Goal: Transaction & Acquisition: Purchase product/service

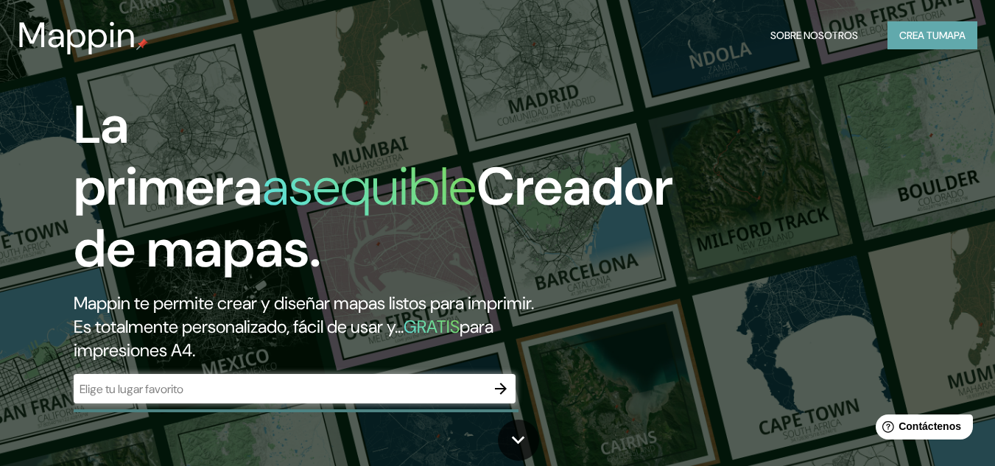
click at [902, 38] on font "Crea tu" at bounding box center [920, 35] width 40 height 13
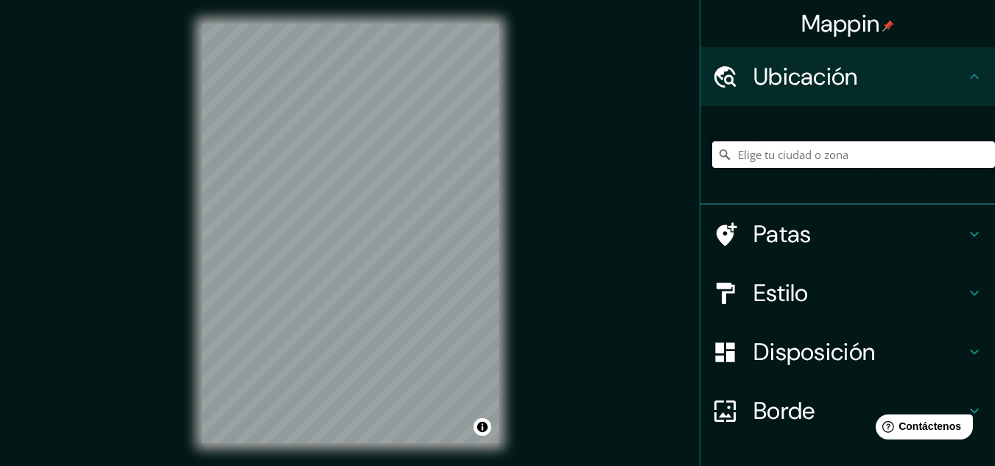
click at [745, 155] on input "Elige tu ciudad o zona" at bounding box center [853, 154] width 283 height 27
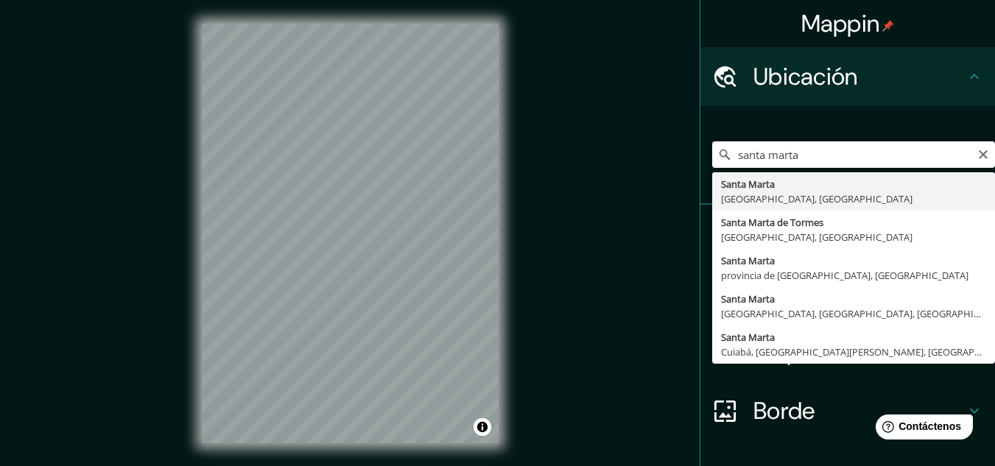
type input "[GEOGRAPHIC_DATA], [GEOGRAPHIC_DATA], [GEOGRAPHIC_DATA]"
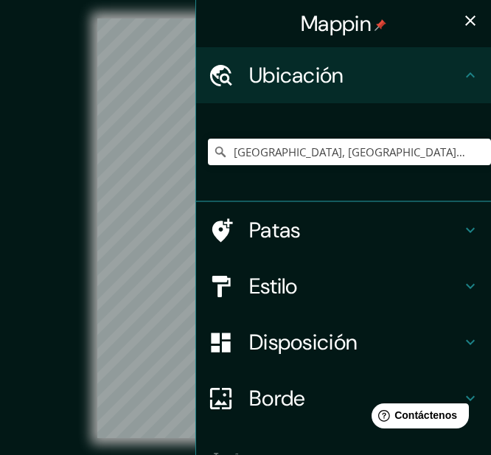
click at [466, 19] on icon "button" at bounding box center [470, 21] width 18 height 18
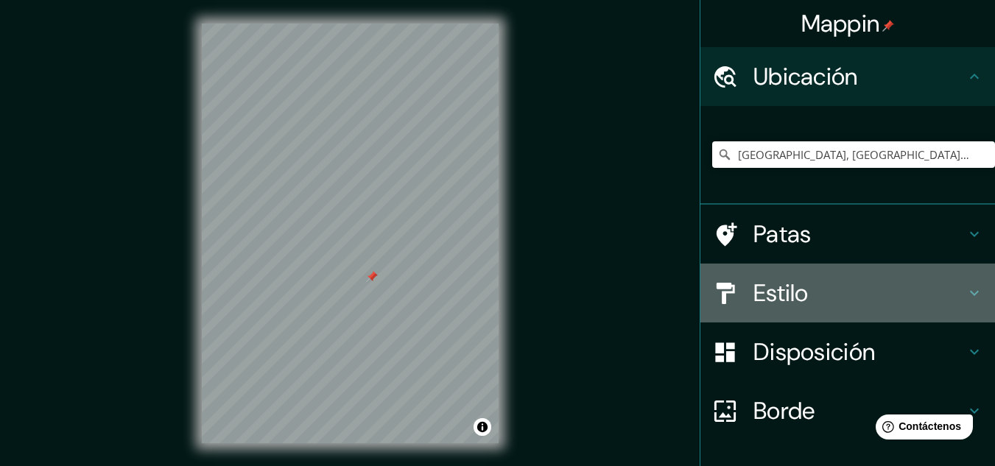
click at [947, 290] on h4 "Estilo" at bounding box center [860, 292] width 212 height 29
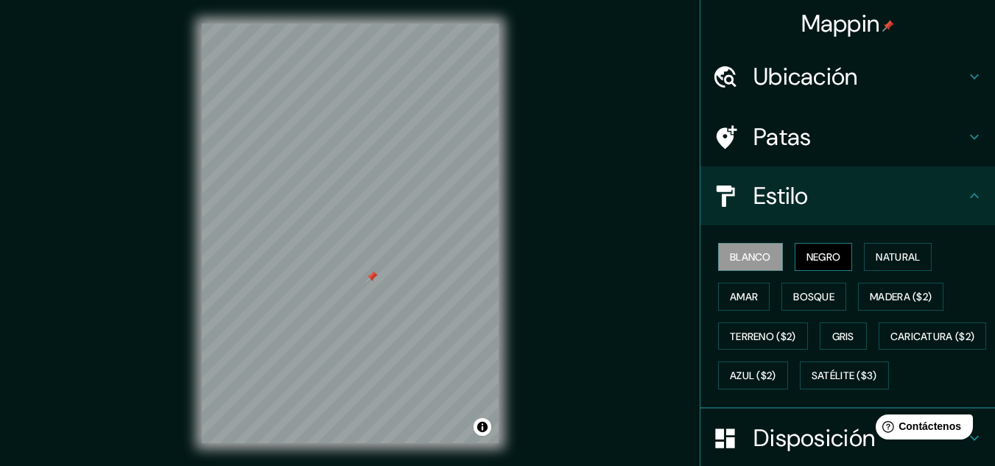
click at [813, 257] on font "Negro" at bounding box center [824, 256] width 35 height 13
click at [747, 264] on font "Blanco" at bounding box center [750, 256] width 41 height 13
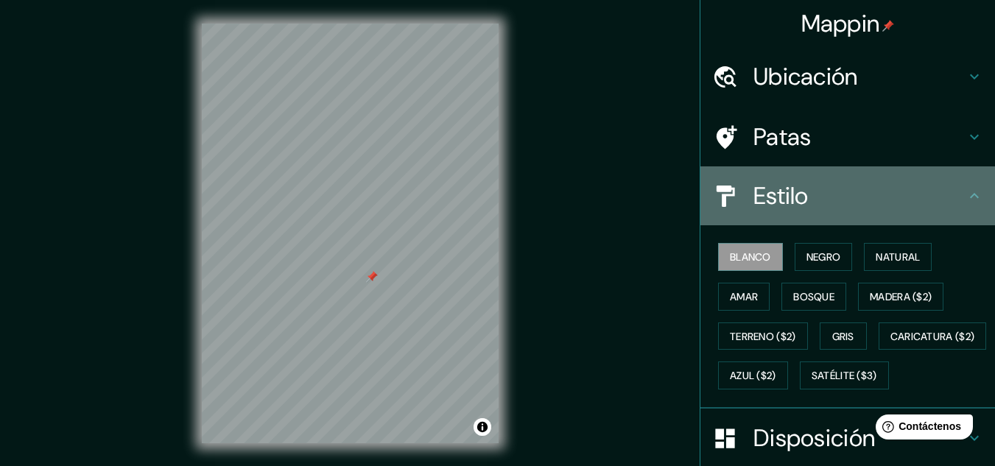
click at [888, 189] on h4 "Estilo" at bounding box center [860, 195] width 212 height 29
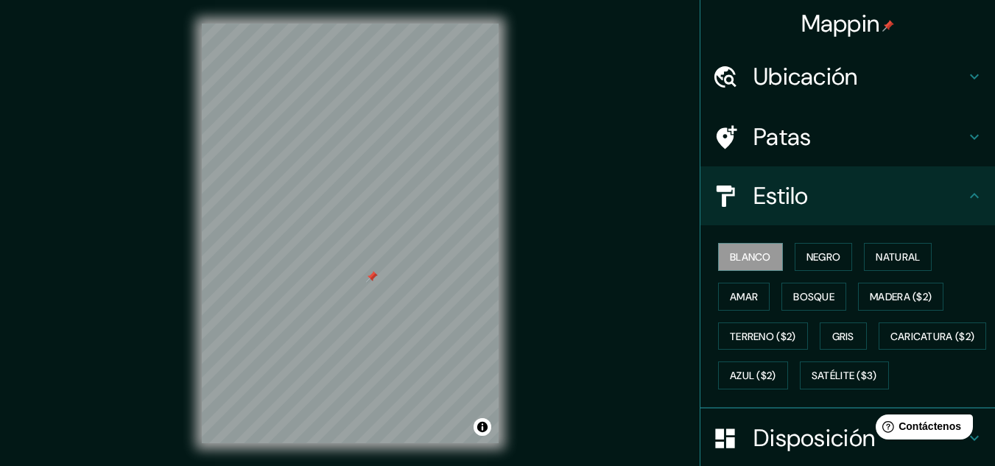
click at [966, 202] on icon at bounding box center [975, 196] width 18 height 18
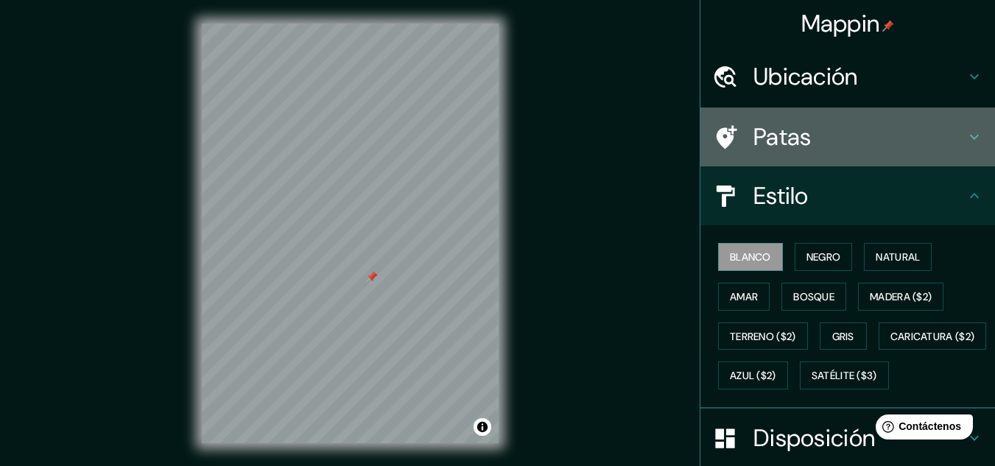
click at [966, 139] on icon at bounding box center [975, 137] width 18 height 18
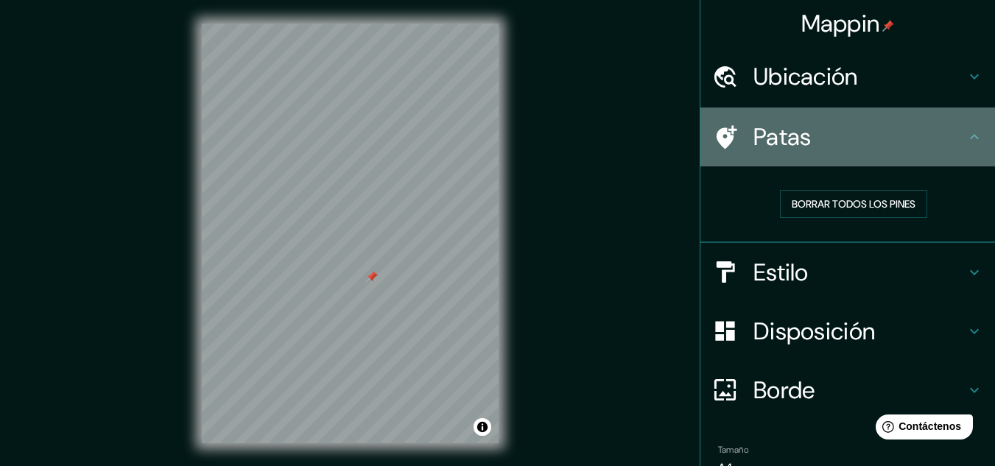
click at [966, 139] on icon at bounding box center [975, 137] width 18 height 18
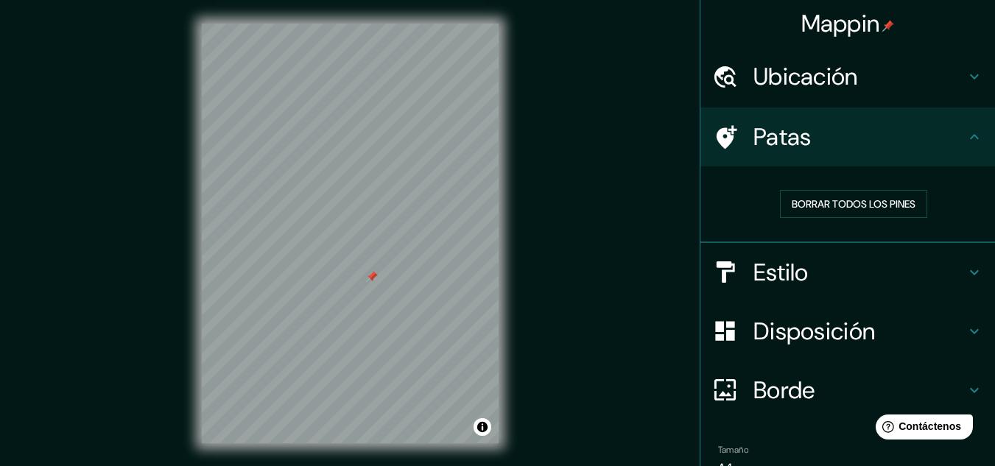
scroll to position [74, 0]
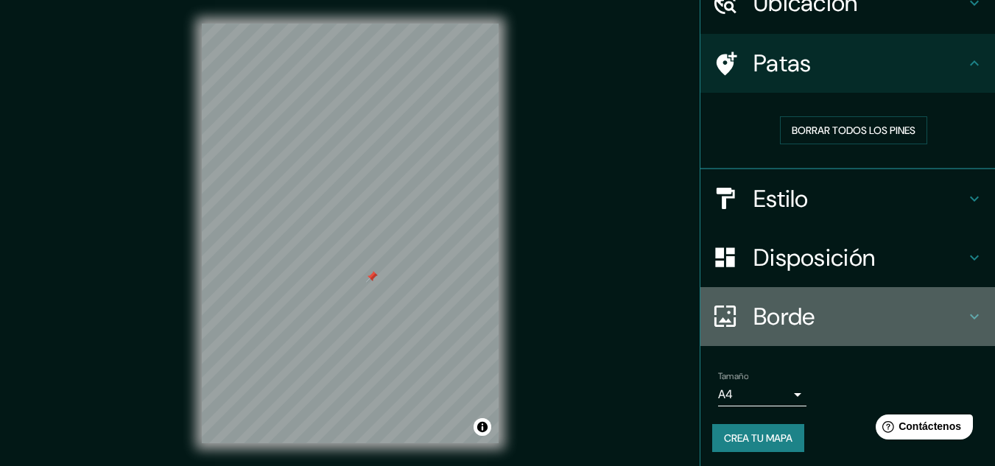
click at [961, 326] on div "Borde" at bounding box center [848, 316] width 295 height 59
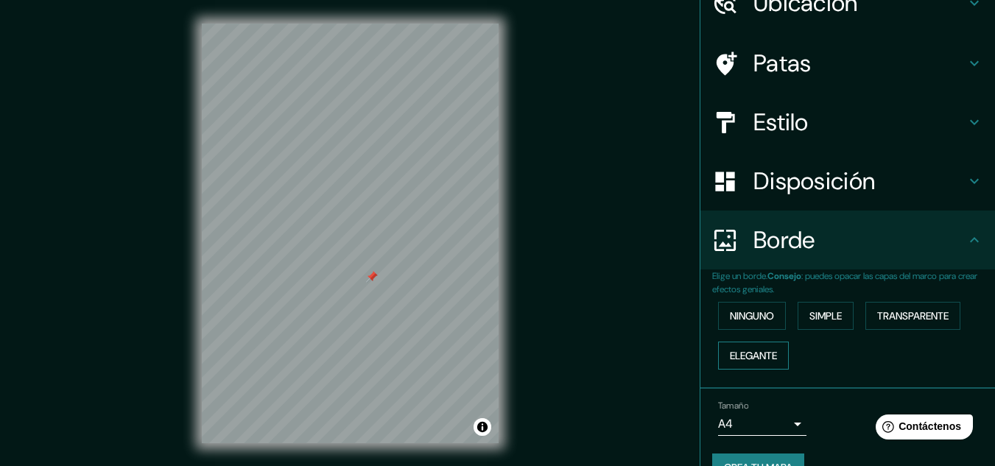
click at [766, 355] on font "Elegante" at bounding box center [753, 355] width 47 height 13
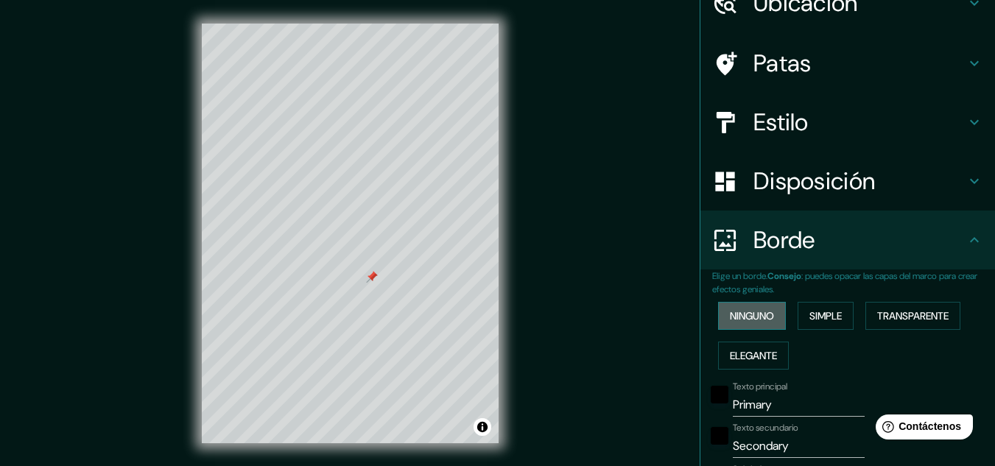
click at [751, 317] on font "Ninguno" at bounding box center [752, 315] width 44 height 13
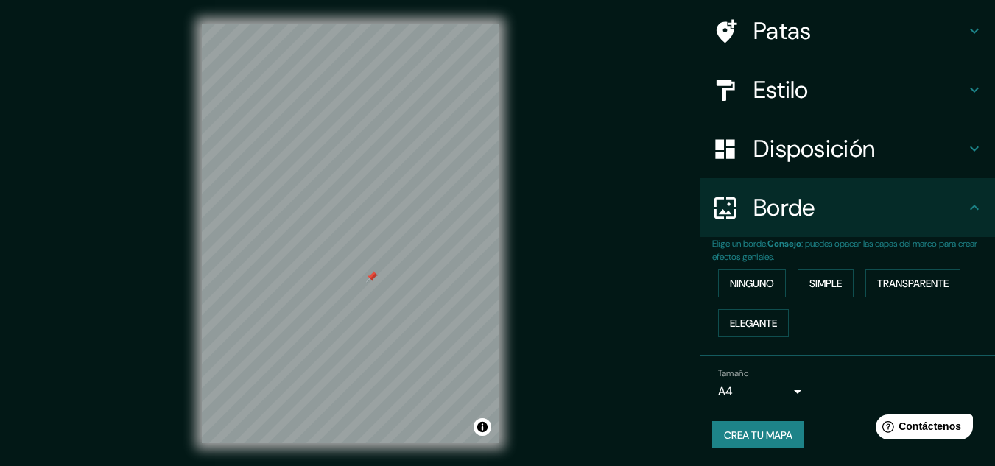
scroll to position [24, 0]
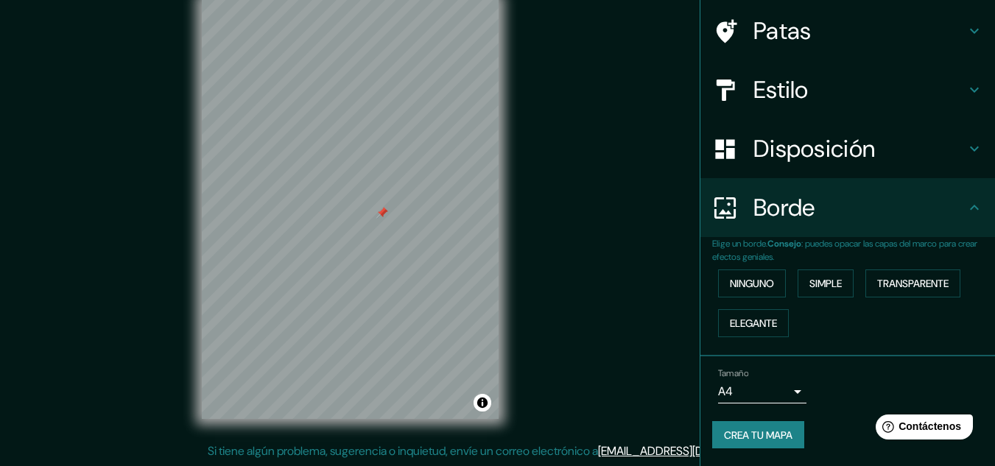
click at [737, 430] on font "Crea tu mapa" at bounding box center [758, 435] width 69 height 13
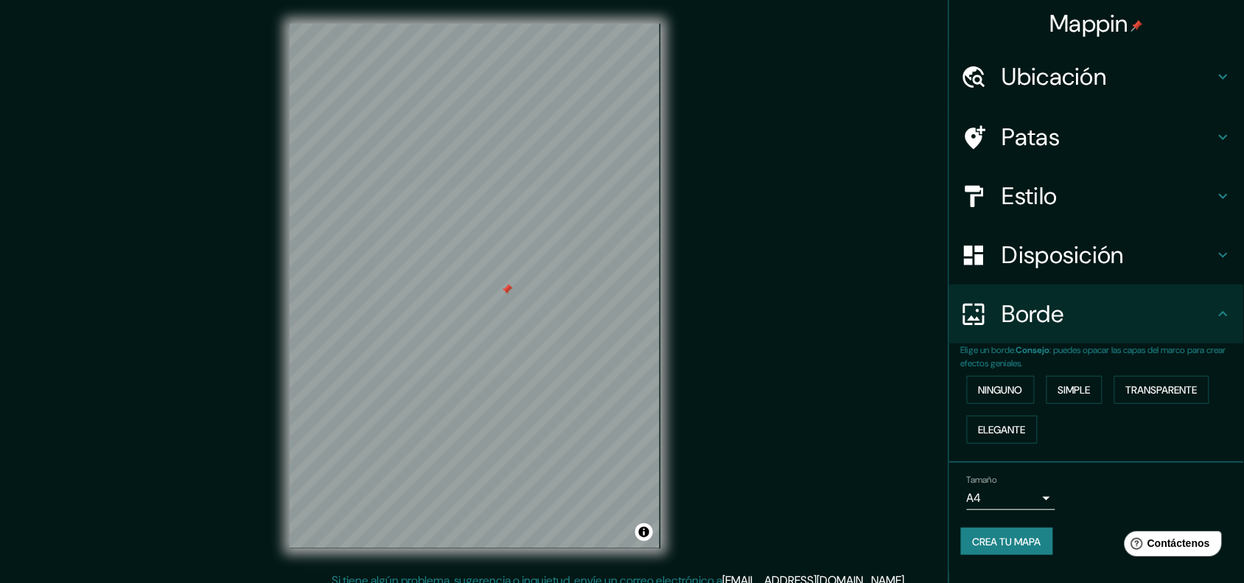
scroll to position [12, 0]
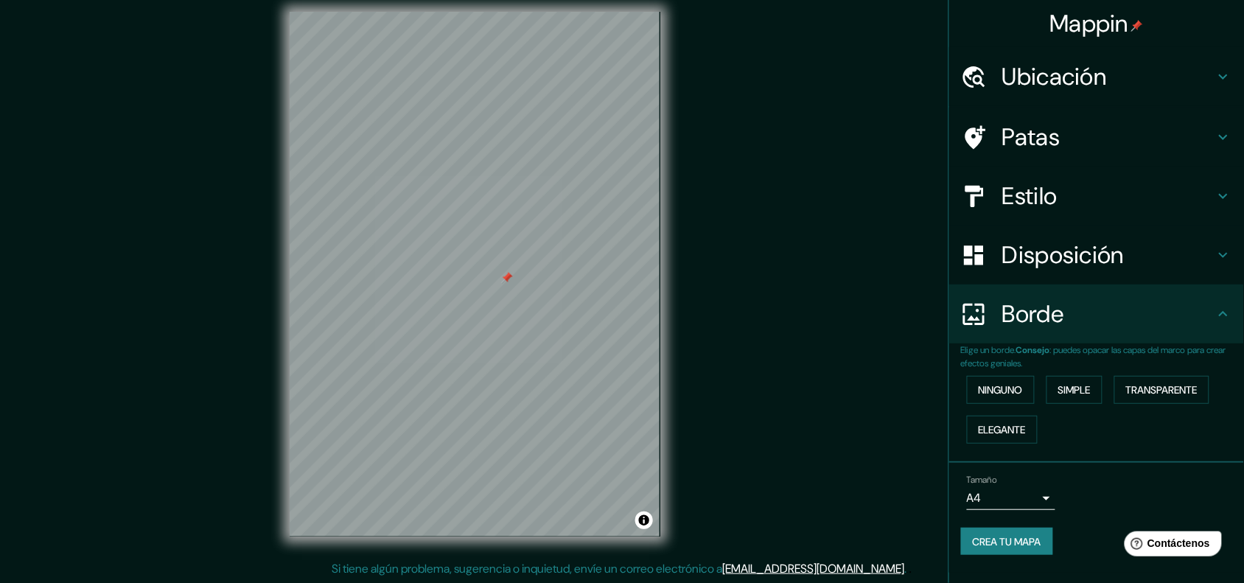
click at [995, 466] on font "Crea tu mapa" at bounding box center [1006, 541] width 69 height 13
click at [995, 466] on body "Mappin Ubicación [GEOGRAPHIC_DATA], [GEOGRAPHIC_DATA], [GEOGRAPHIC_DATA] Patas …" at bounding box center [622, 279] width 1244 height 583
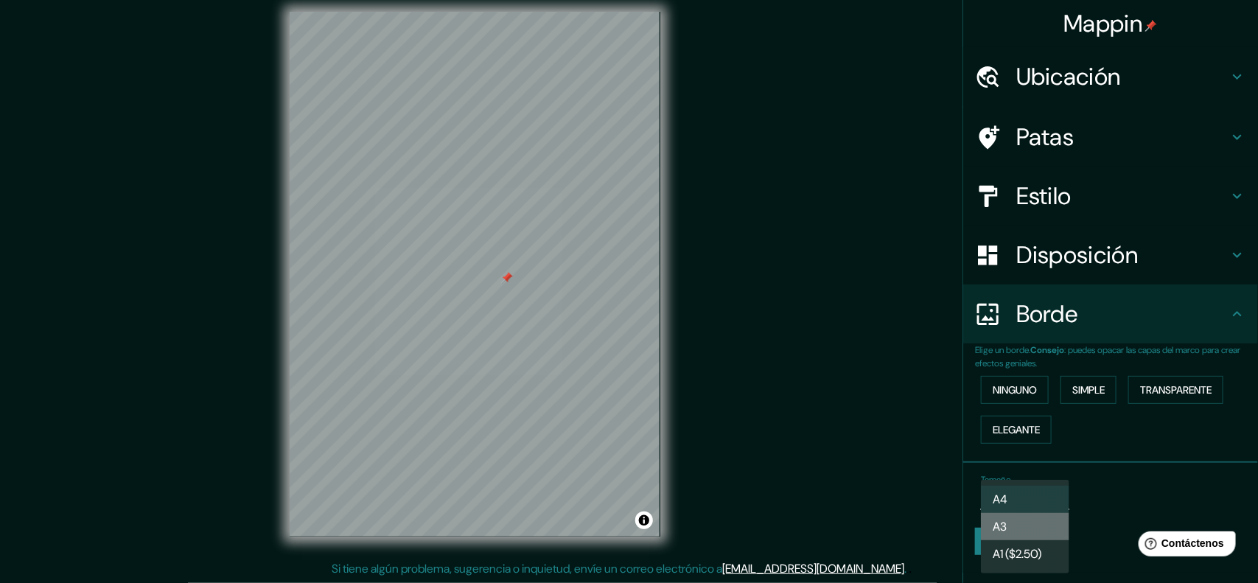
click at [995, 466] on li "A3" at bounding box center [1025, 526] width 88 height 27
type input "a4"
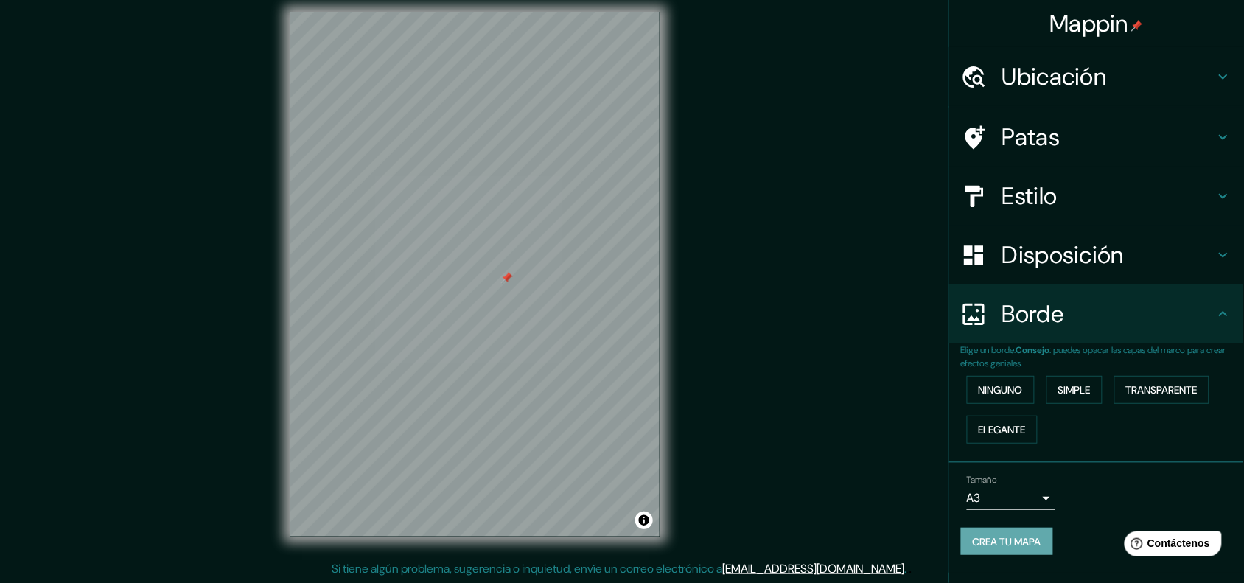
click at [995, 466] on font "Crea tu mapa" at bounding box center [1006, 541] width 69 height 13
click at [995, 130] on h4 "Patas" at bounding box center [1108, 136] width 212 height 29
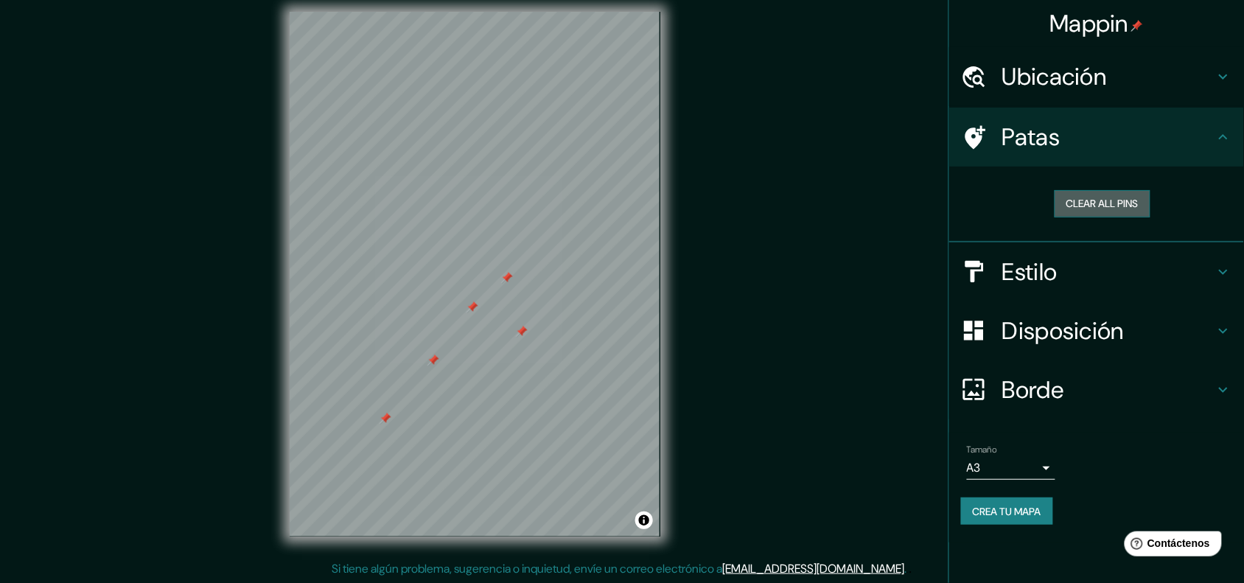
click at [995, 203] on button "Clear all pins" at bounding box center [1102, 203] width 96 height 27
click at [995, 273] on h4 "Estilo" at bounding box center [1108, 271] width 212 height 29
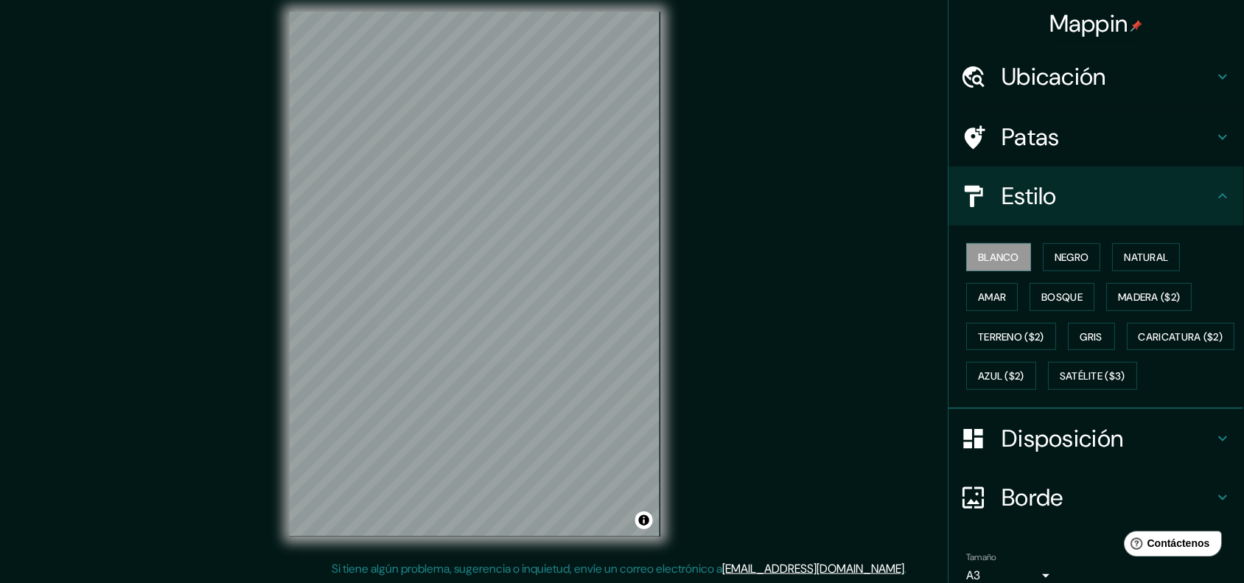
click at [995, 454] on font "Disposición" at bounding box center [1063, 438] width 122 height 31
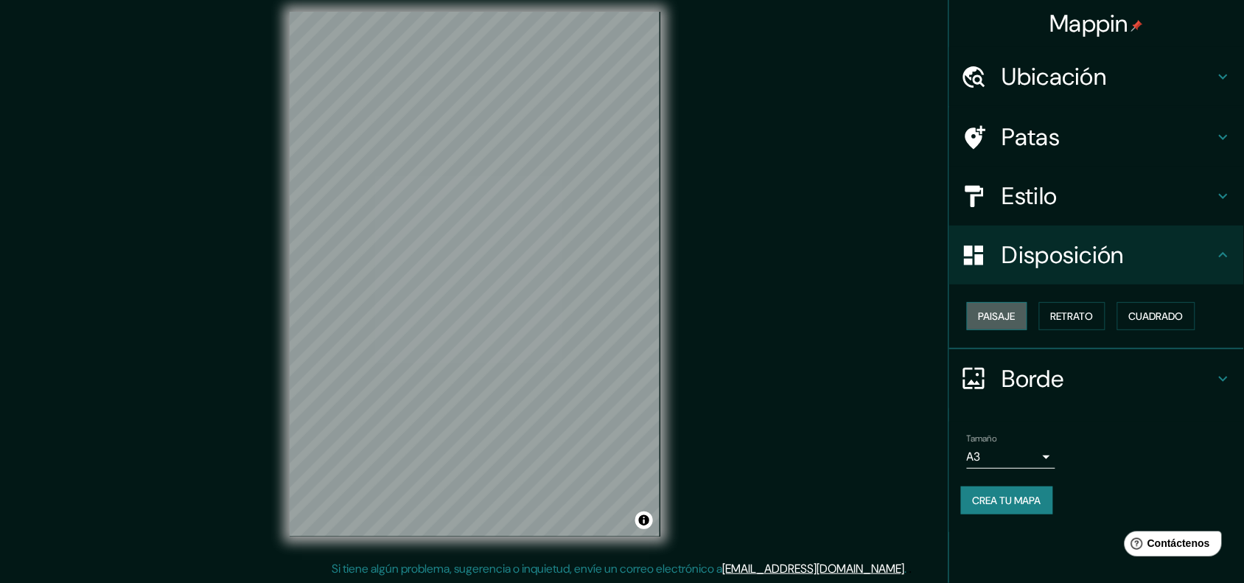
click at [995, 311] on font "Paisaje" at bounding box center [996, 315] width 37 height 13
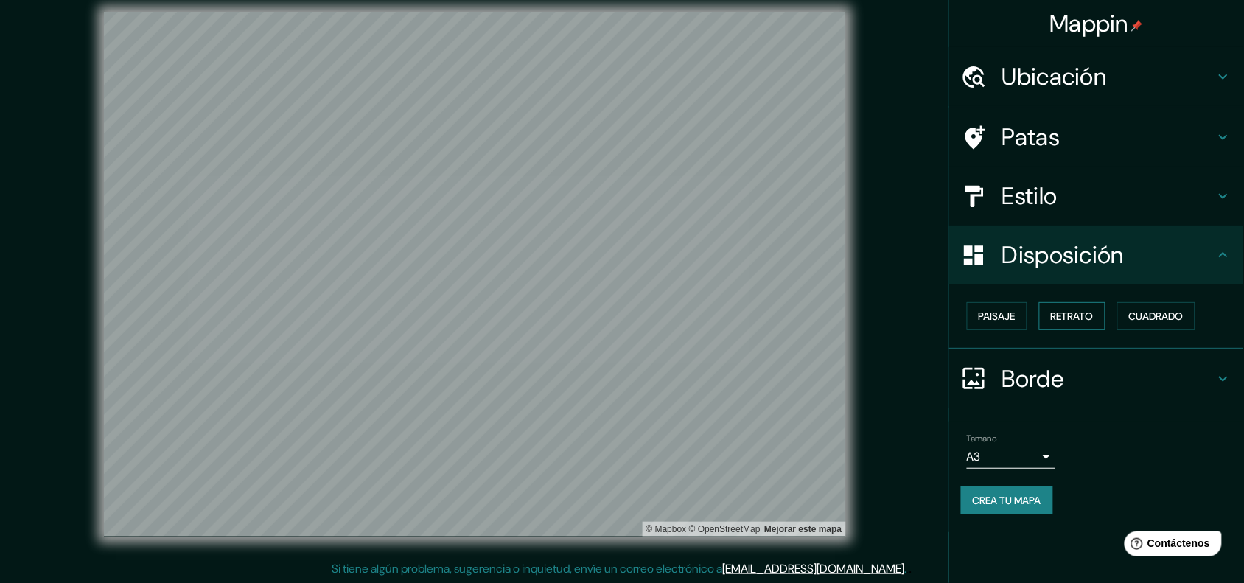
click at [995, 319] on font "Retrato" at bounding box center [1072, 315] width 43 height 13
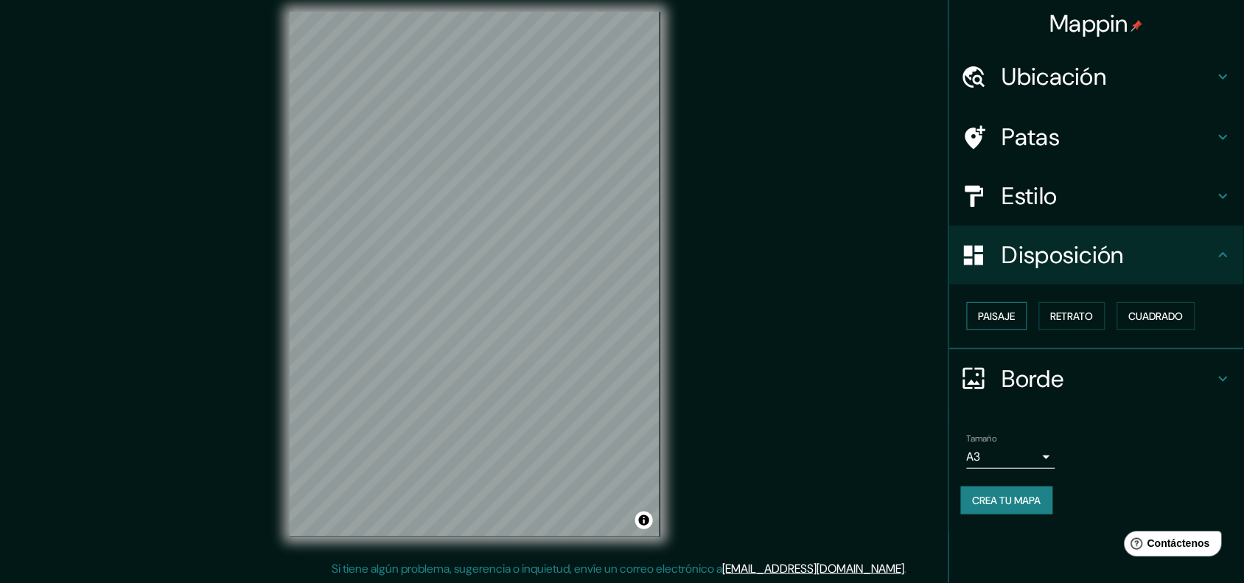
click at [995, 310] on font "Paisaje" at bounding box center [996, 315] width 37 height 13
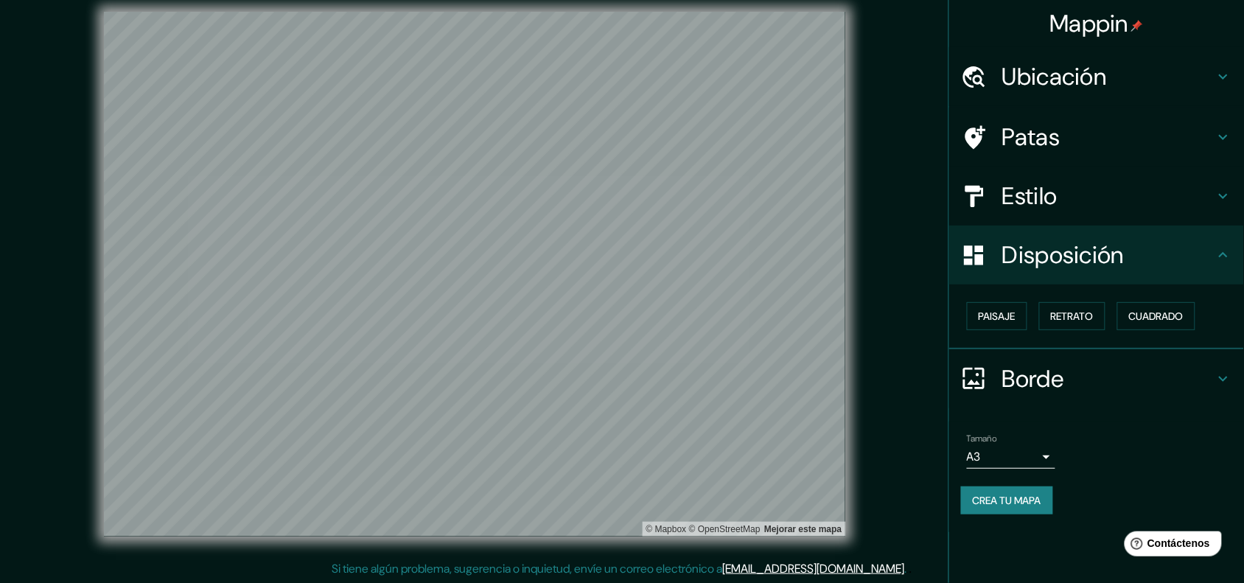
click at [995, 384] on h4 "Borde" at bounding box center [1108, 378] width 212 height 29
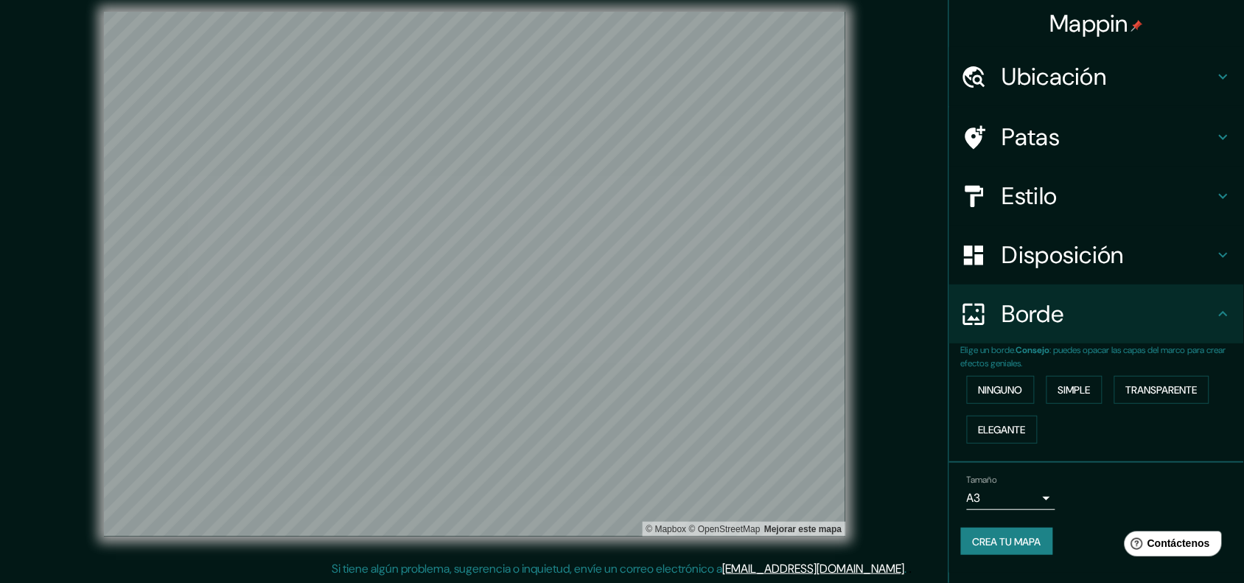
click at [991, 374] on div "Ninguno Simple Transparente Elegante" at bounding box center [1102, 410] width 283 height 80
click at [995, 383] on font "Ninguno" at bounding box center [1000, 389] width 44 height 13
click at [995, 425] on font "Elegante" at bounding box center [1001, 429] width 47 height 13
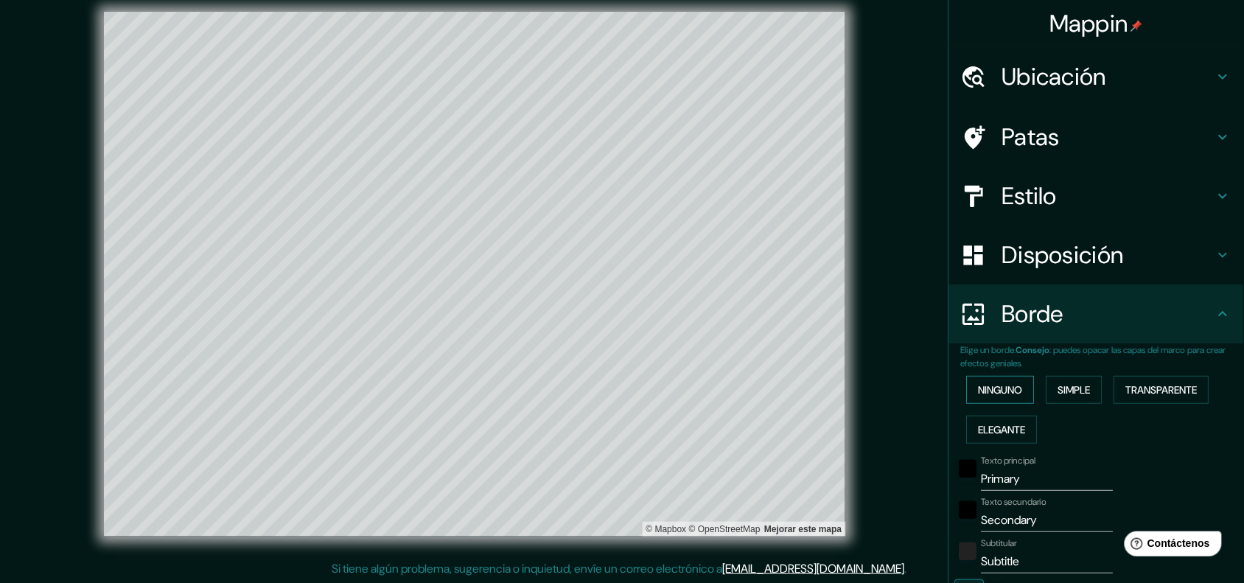
click at [995, 391] on font "Ninguno" at bounding box center [1000, 389] width 44 height 13
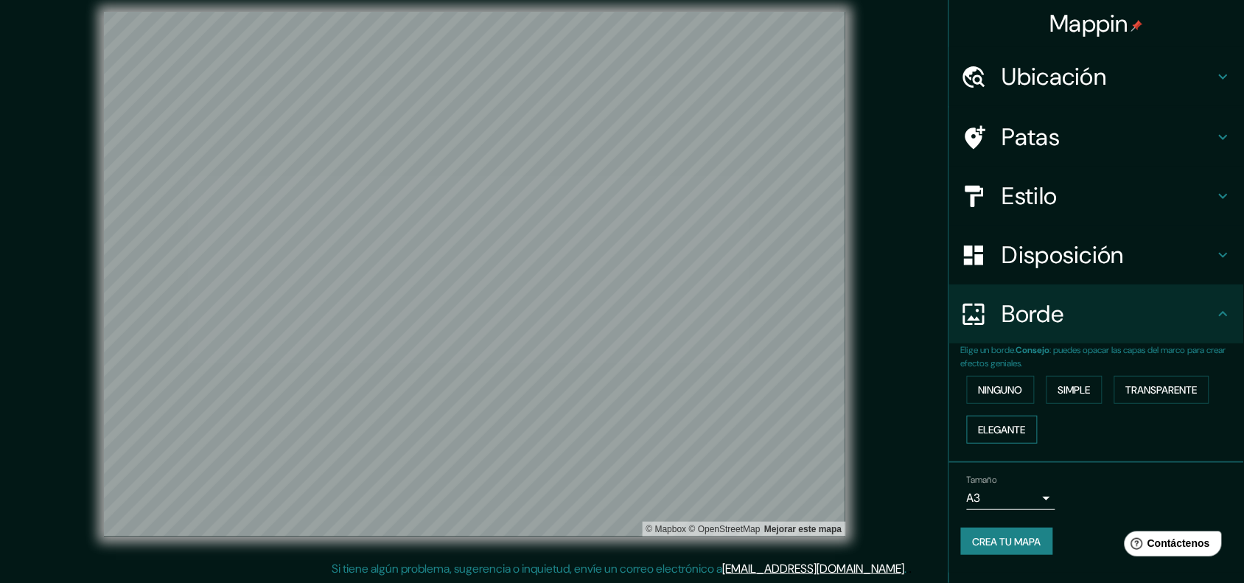
click at [995, 416] on button "Elegante" at bounding box center [1002, 430] width 71 height 28
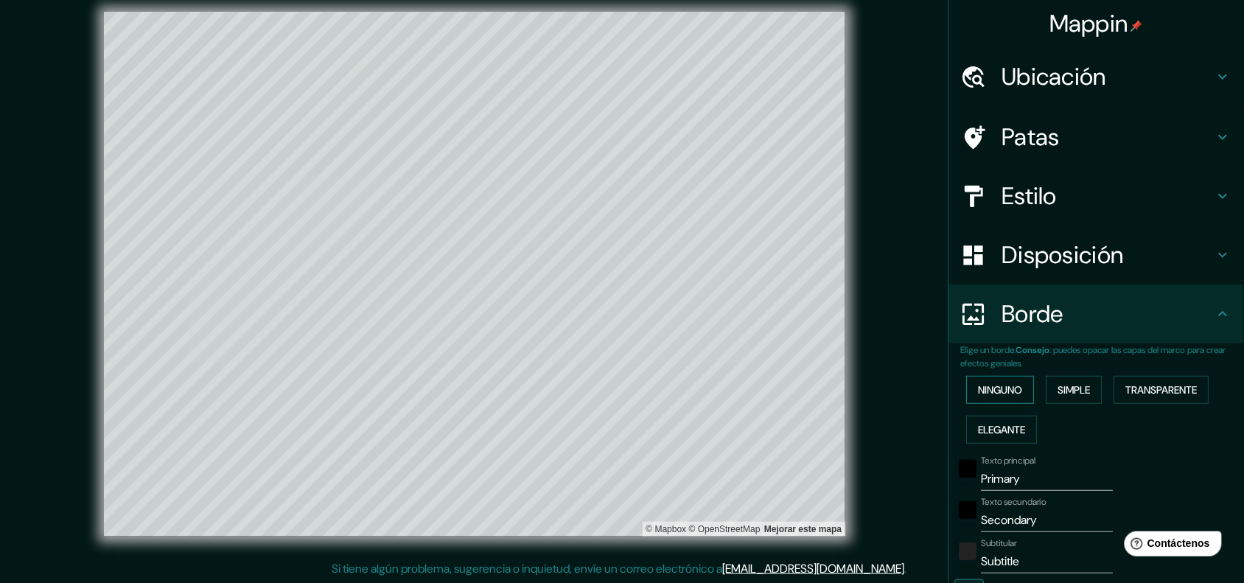
click at [995, 388] on font "Ninguno" at bounding box center [1000, 389] width 44 height 13
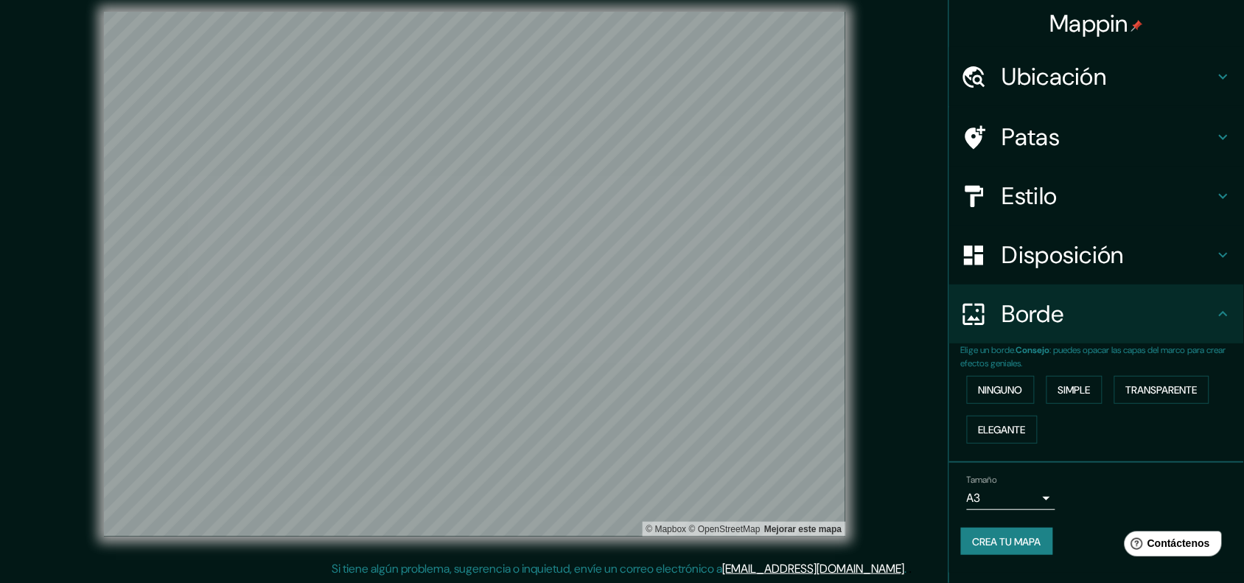
click at [995, 466] on button "Crea tu mapa" at bounding box center [1007, 541] width 92 height 28
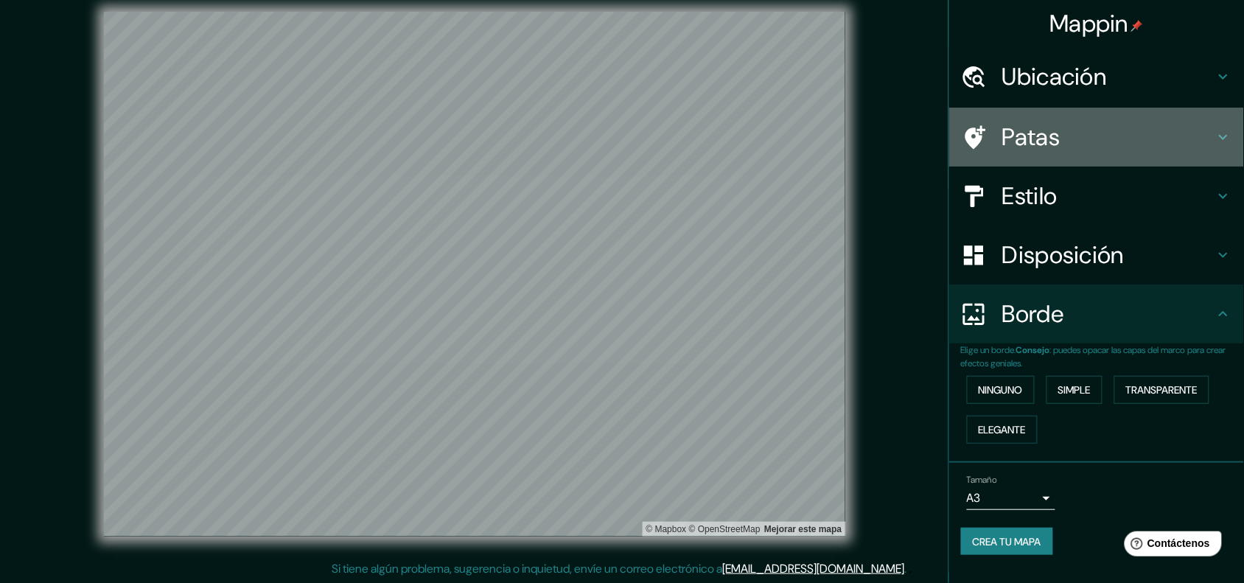
click at [995, 120] on div "Patas" at bounding box center [1096, 137] width 295 height 59
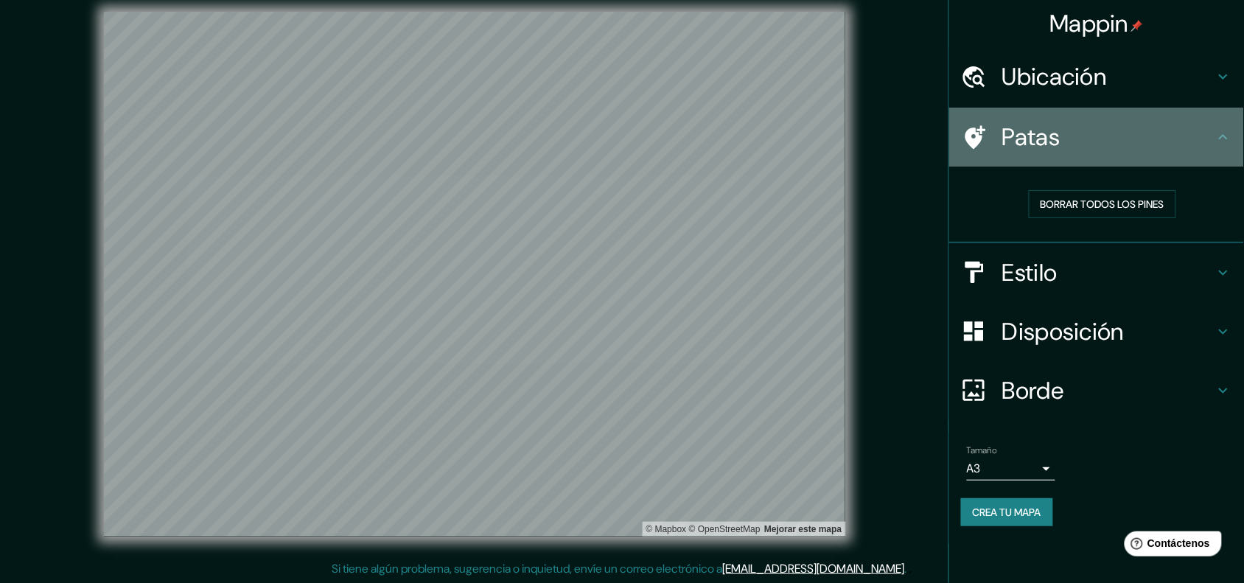
click at [995, 122] on h4 "Patas" at bounding box center [1108, 136] width 212 height 29
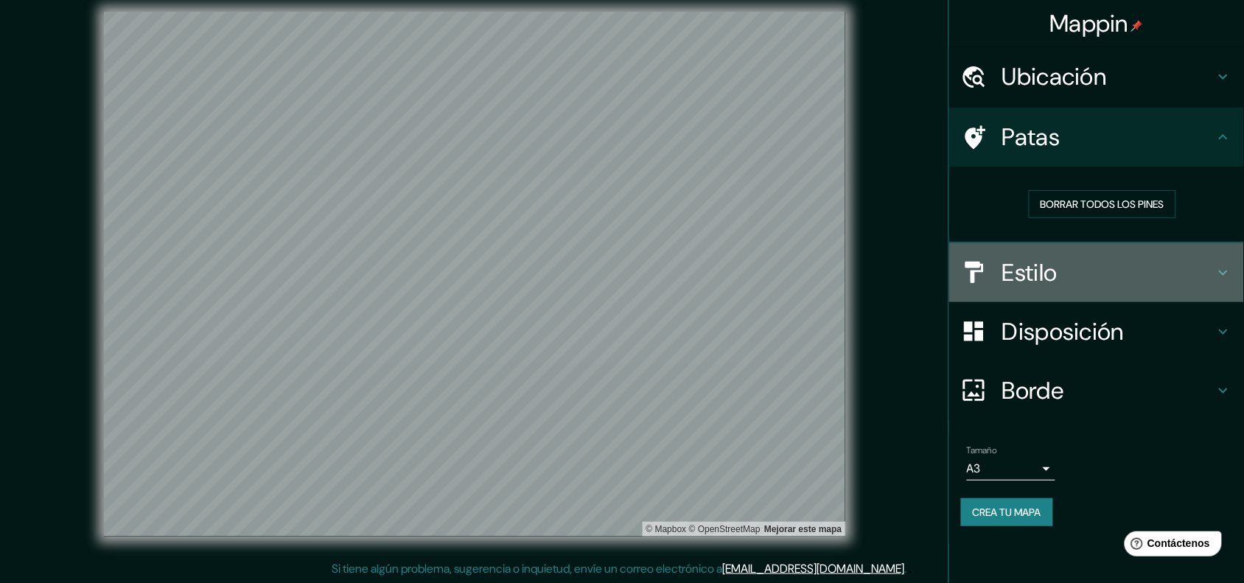
click at [995, 282] on h4 "Estilo" at bounding box center [1108, 272] width 212 height 29
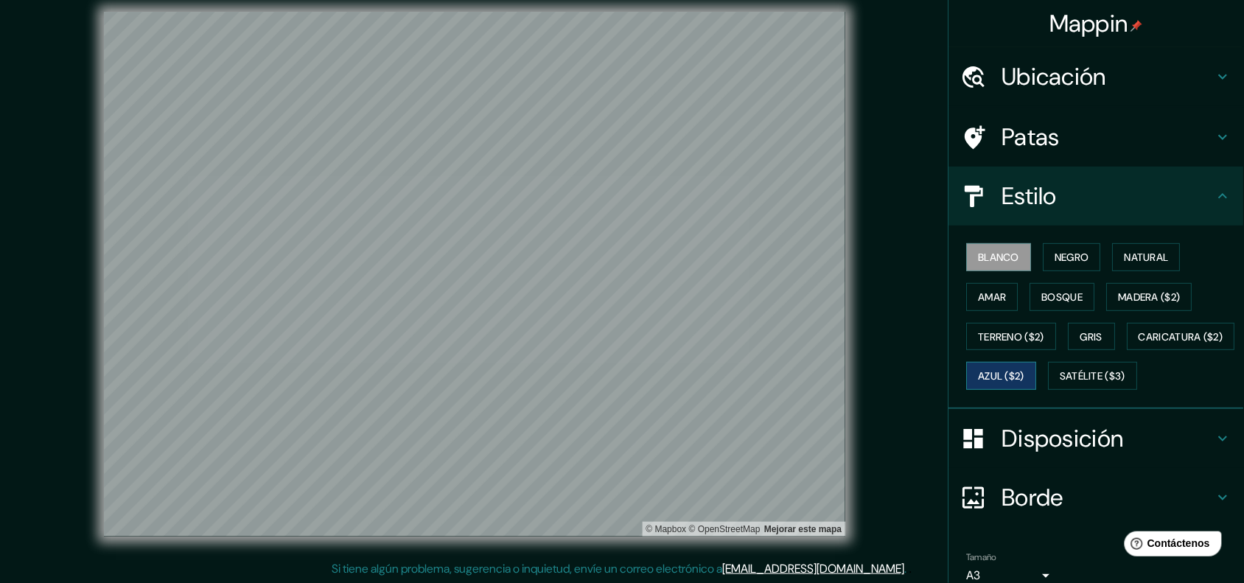
click at [995, 376] on font "Azul ($2)" at bounding box center [1001, 376] width 46 height 13
click at [995, 343] on font "Caricatura ($2)" at bounding box center [1181, 336] width 85 height 13
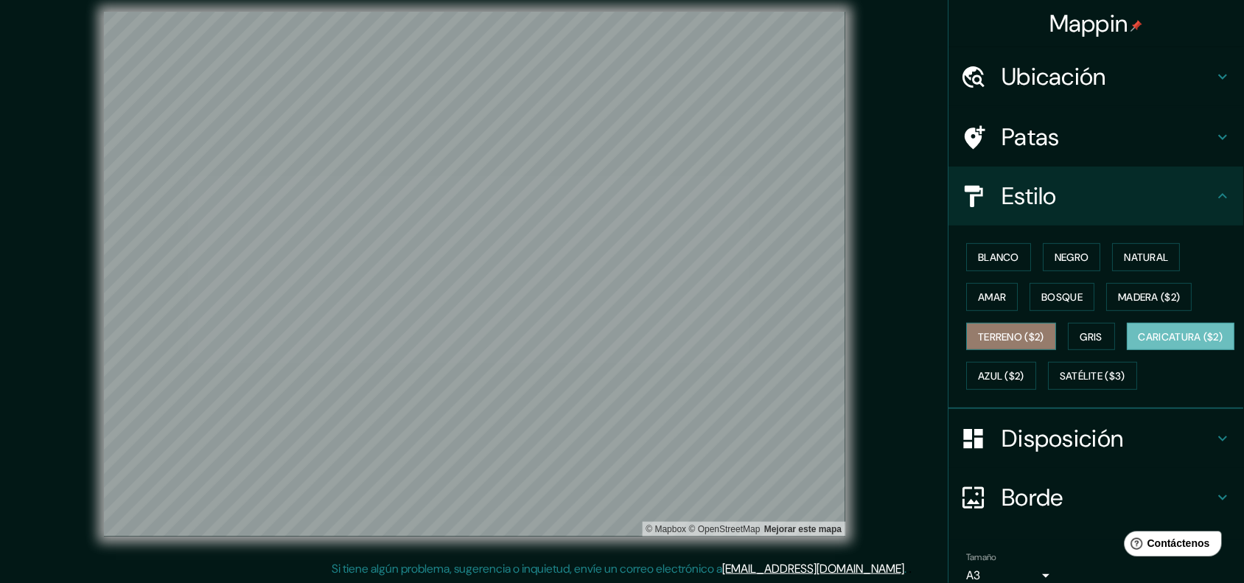
click at [995, 330] on font "Terreno ($2)" at bounding box center [1011, 336] width 66 height 13
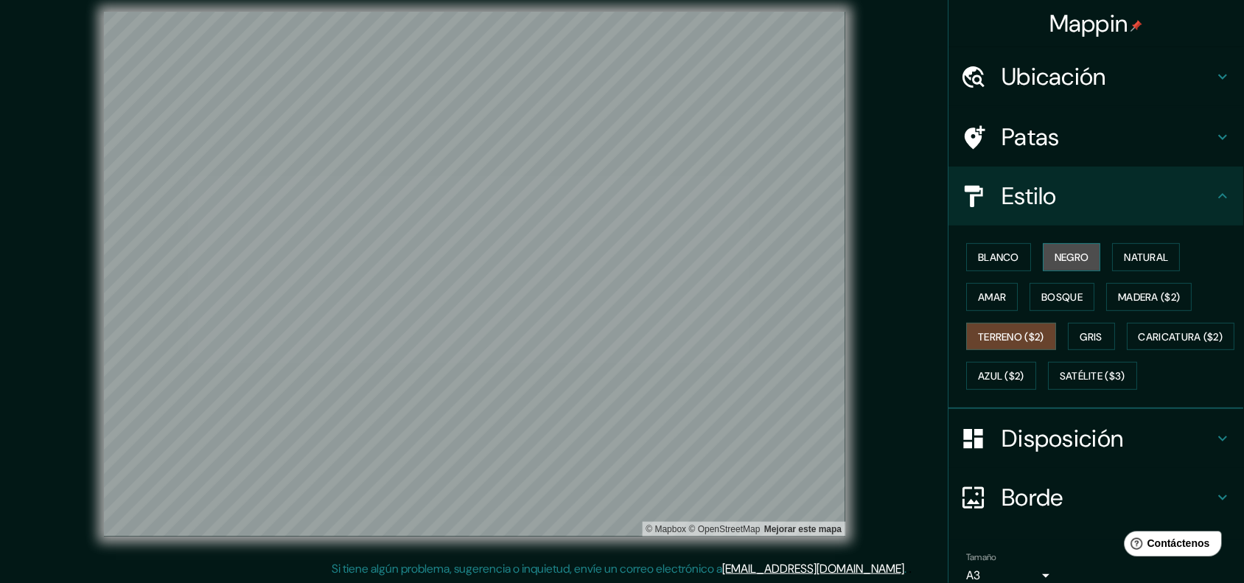
click at [995, 256] on button "Negro" at bounding box center [1072, 257] width 58 height 28
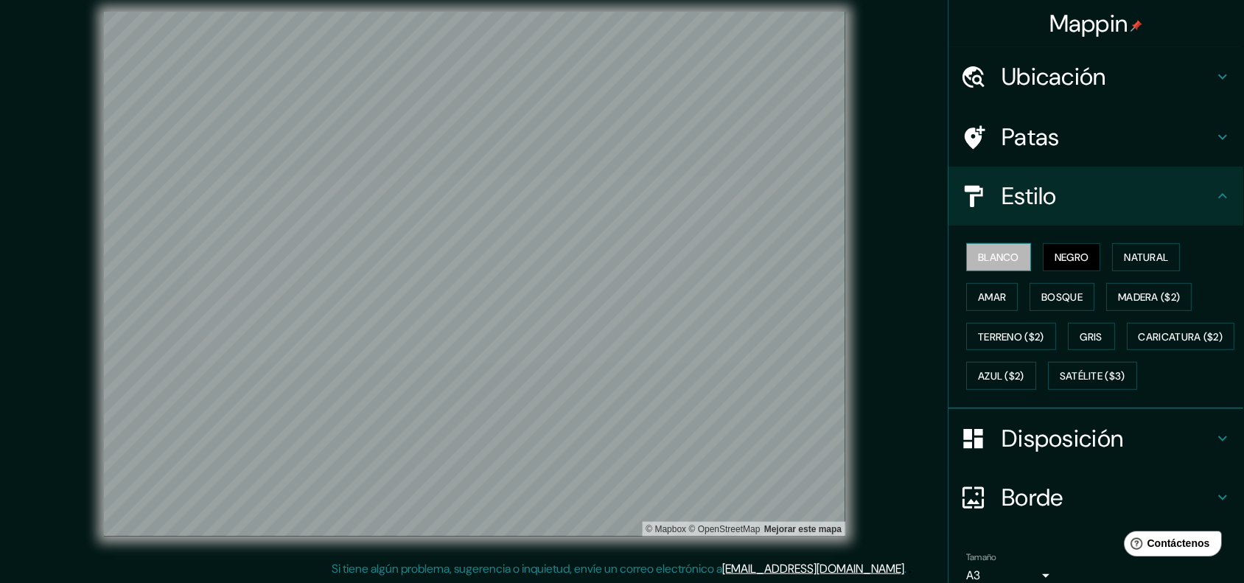
click at [982, 250] on font "Blanco" at bounding box center [998, 256] width 41 height 13
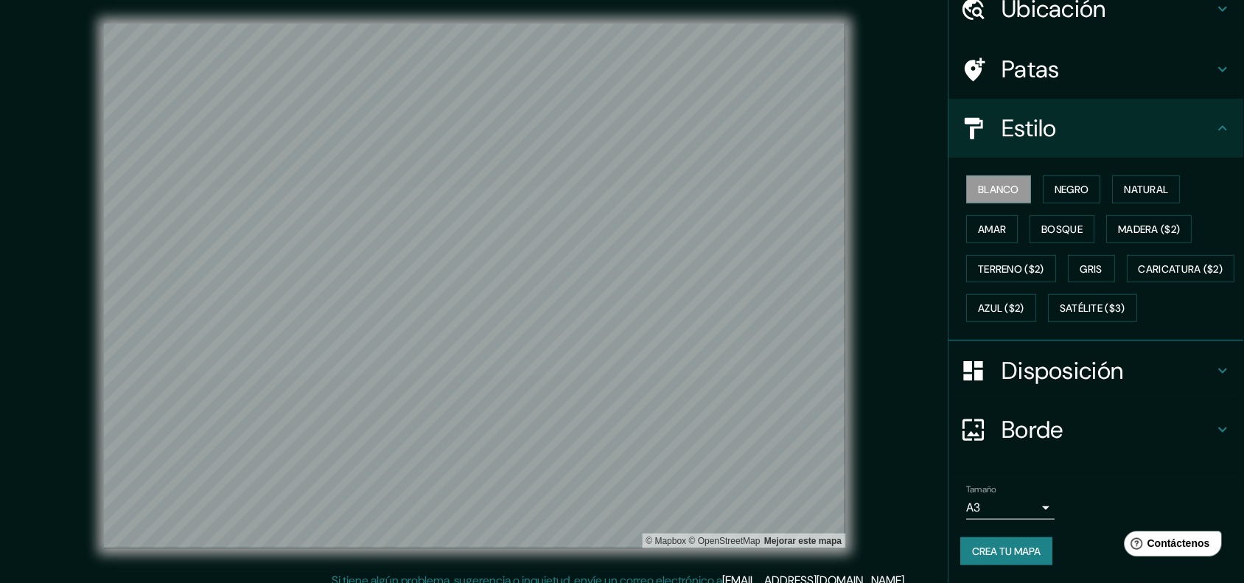
scroll to position [0, 0]
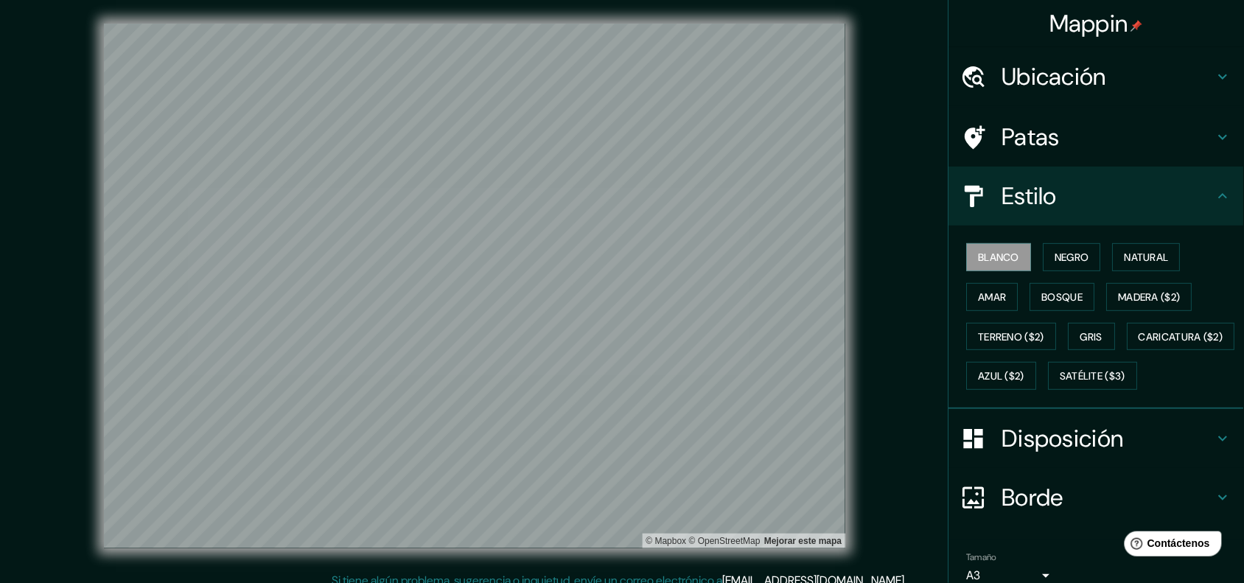
click at [995, 20] on div "Mappin" at bounding box center [1096, 23] width 295 height 47
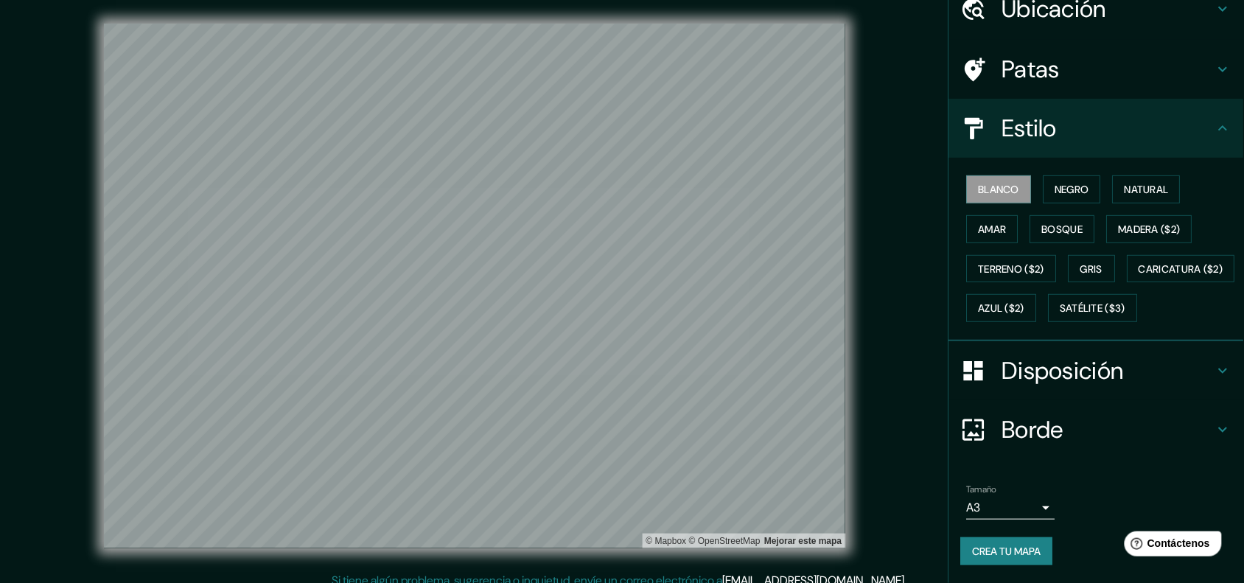
click at [995, 466] on font "Crea tu mapa" at bounding box center [1006, 550] width 69 height 13
click at [995, 99] on div "Estilo" at bounding box center [1096, 128] width 295 height 59
click at [995, 119] on icon at bounding box center [1223, 128] width 18 height 18
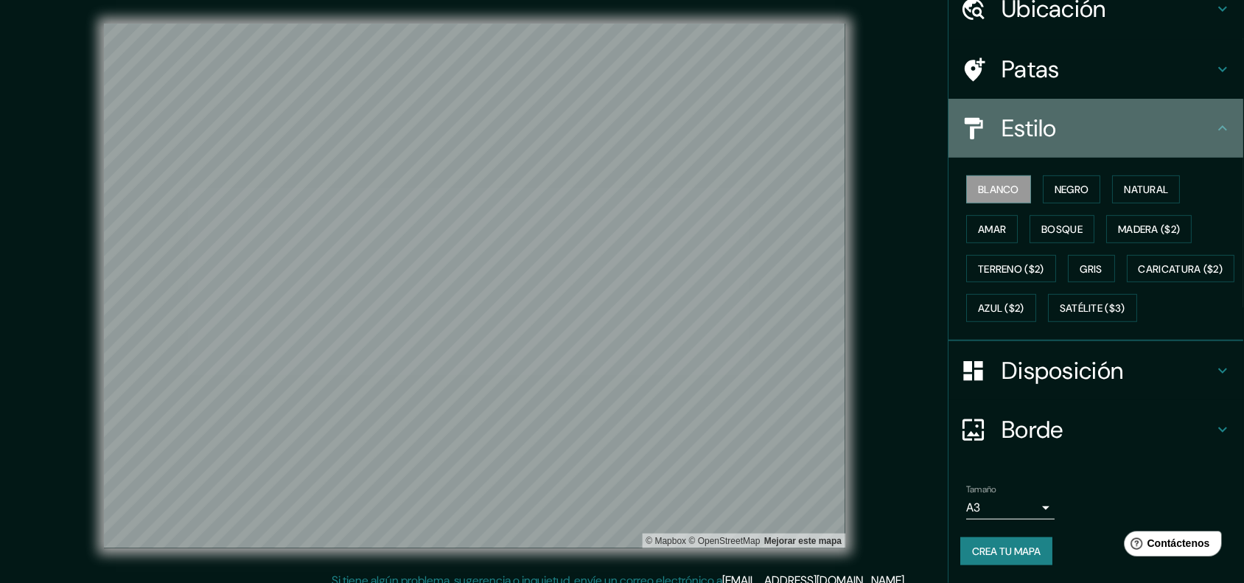
click at [995, 119] on icon at bounding box center [1223, 128] width 18 height 18
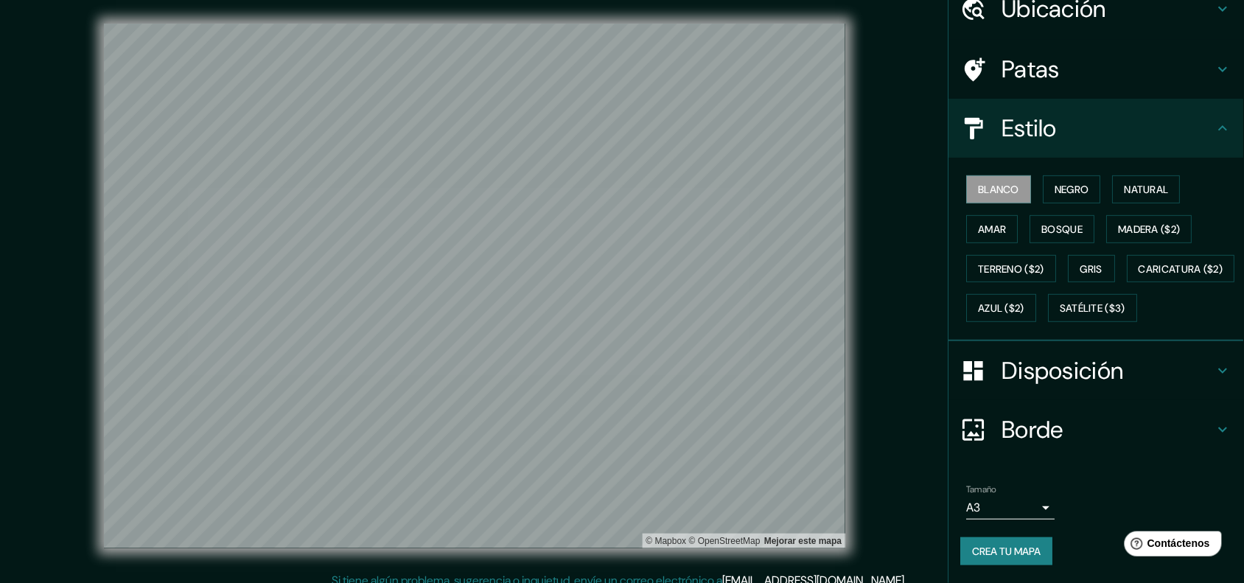
click at [995, 67] on icon at bounding box center [1223, 69] width 9 height 5
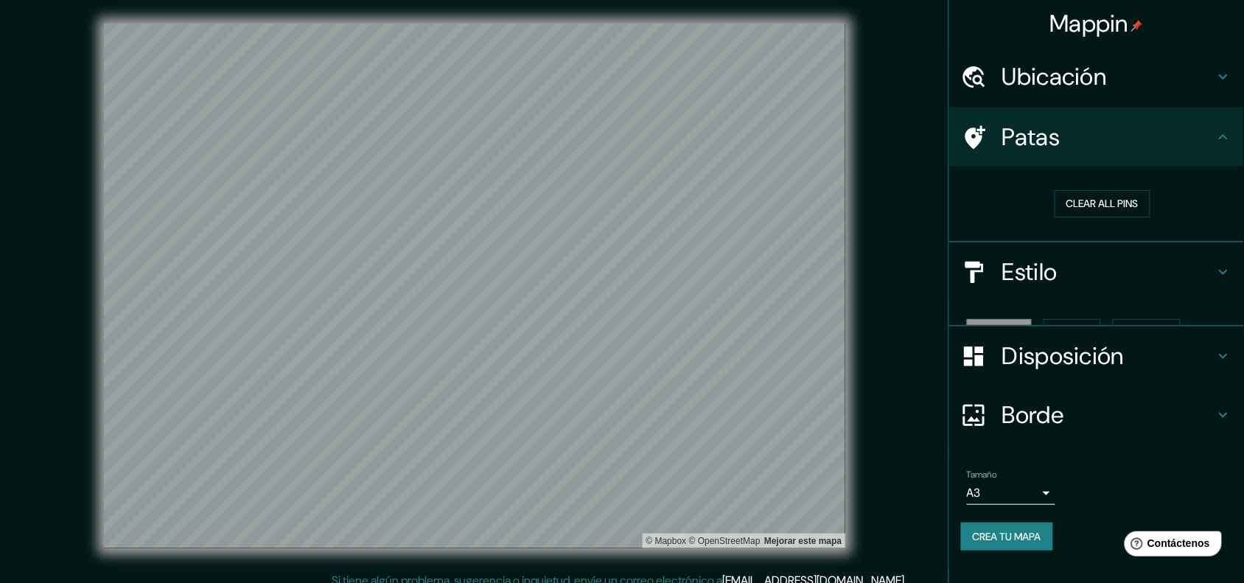
scroll to position [0, 0]
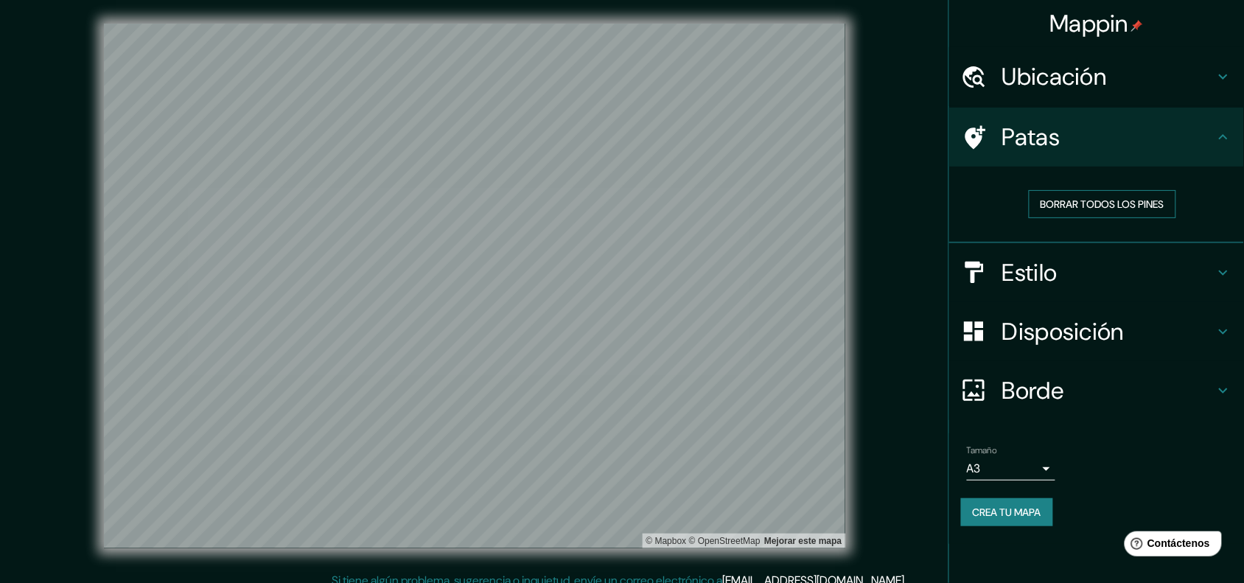
click at [995, 210] on font "Borrar todos los pines" at bounding box center [1102, 203] width 124 height 19
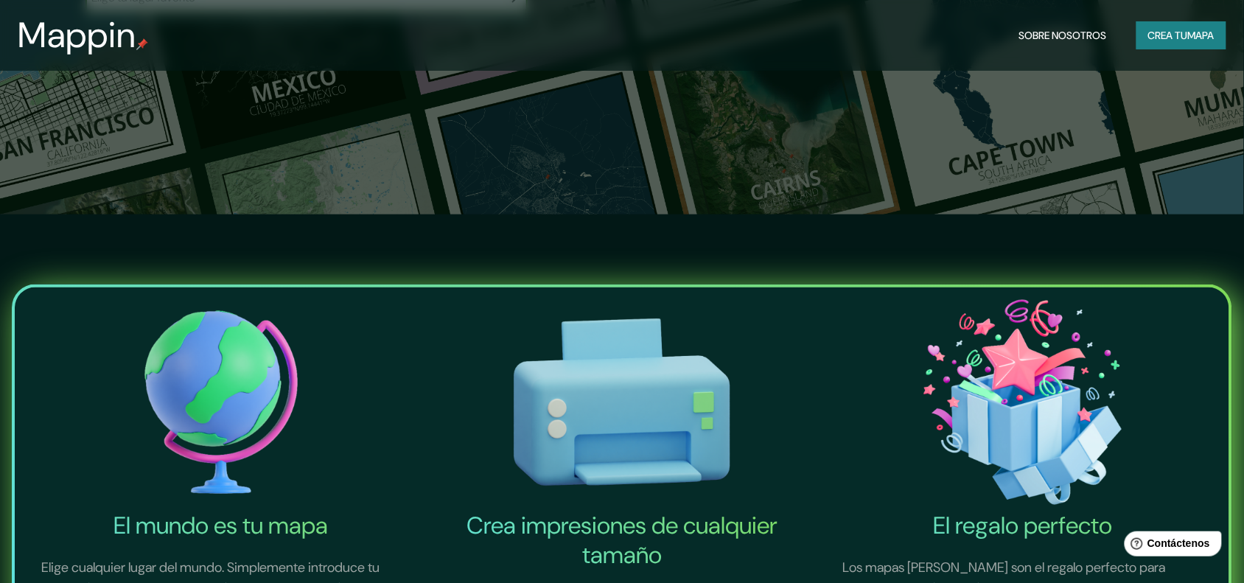
scroll to position [92, 0]
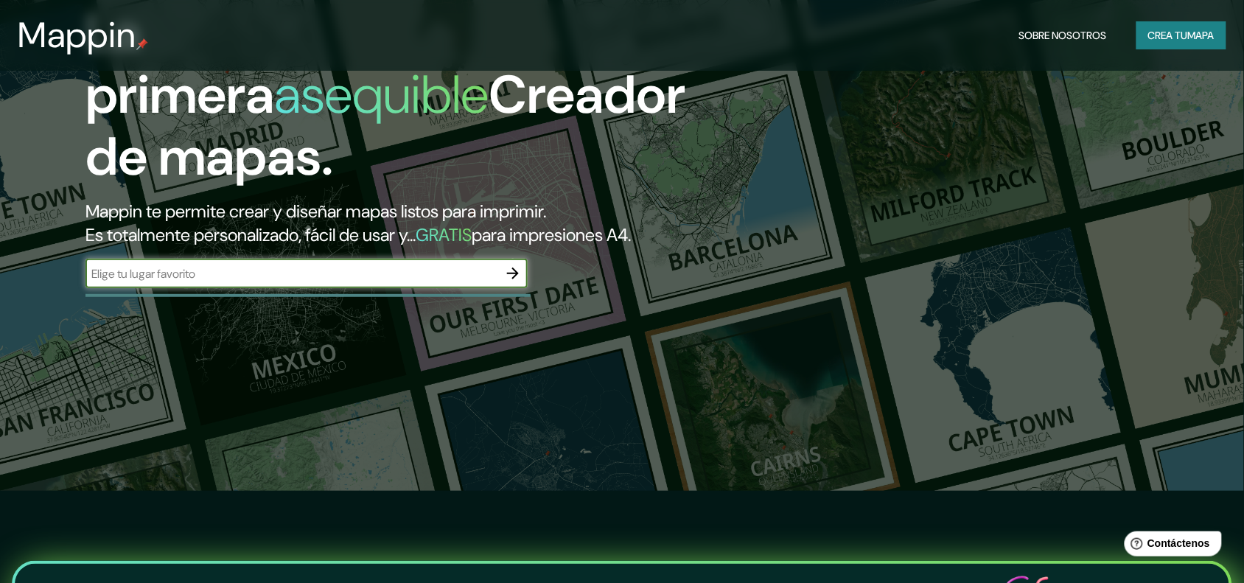
click at [354, 273] on input "text" at bounding box center [291, 273] width 413 height 17
click at [507, 278] on icon "button" at bounding box center [513, 273] width 18 height 18
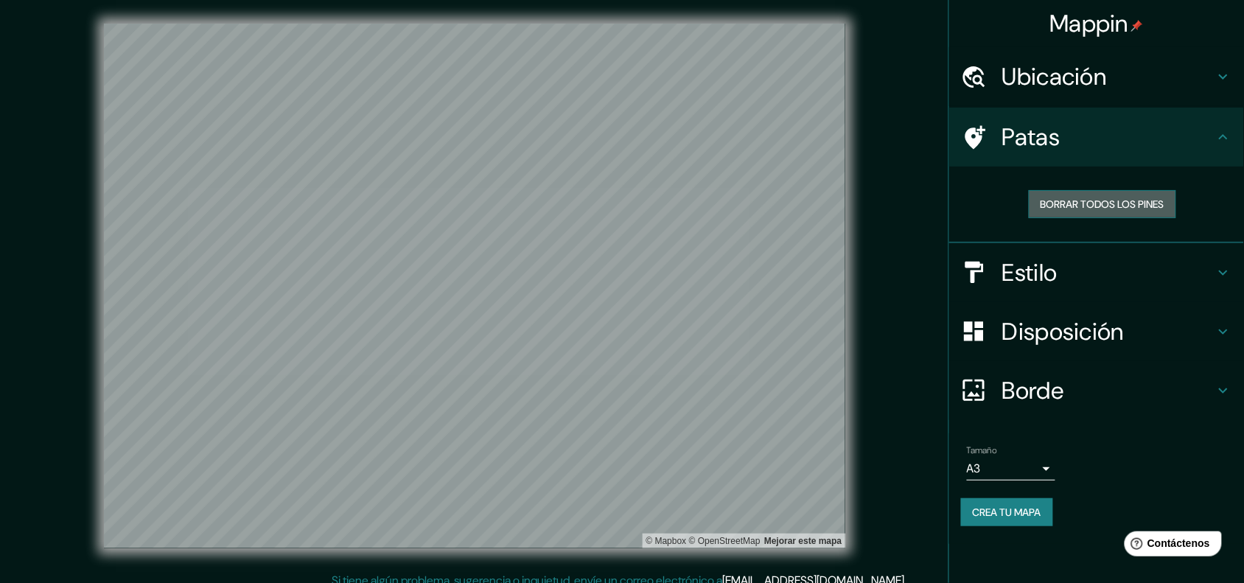
click at [995, 203] on font "Borrar todos los pines" at bounding box center [1102, 203] width 124 height 13
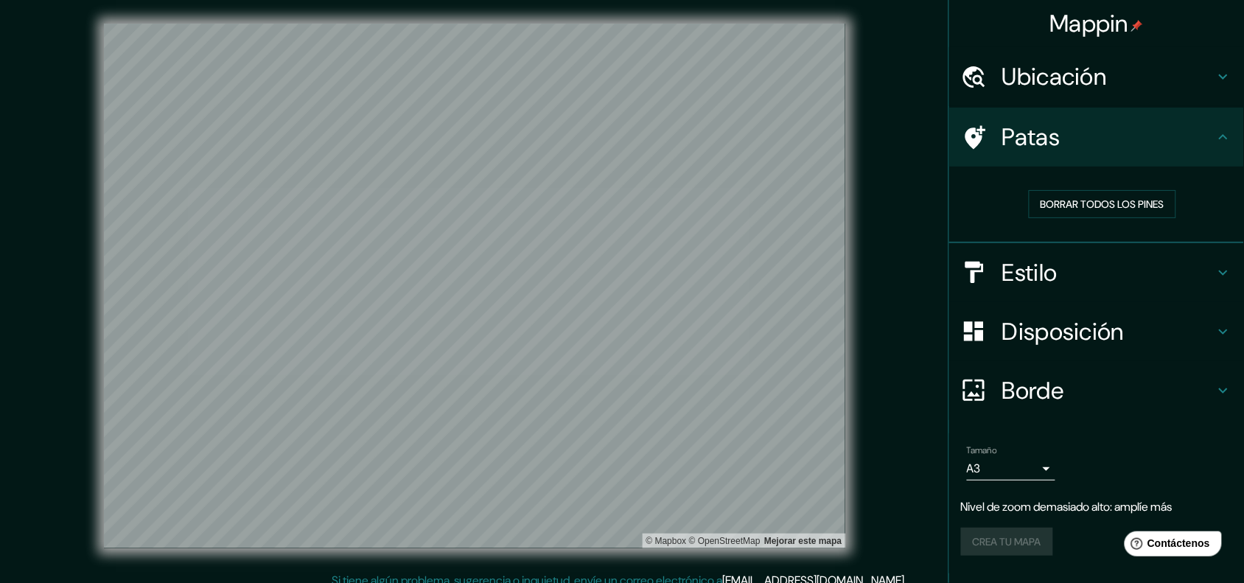
scroll to position [12, 0]
